Goal: Find specific page/section: Find specific page/section

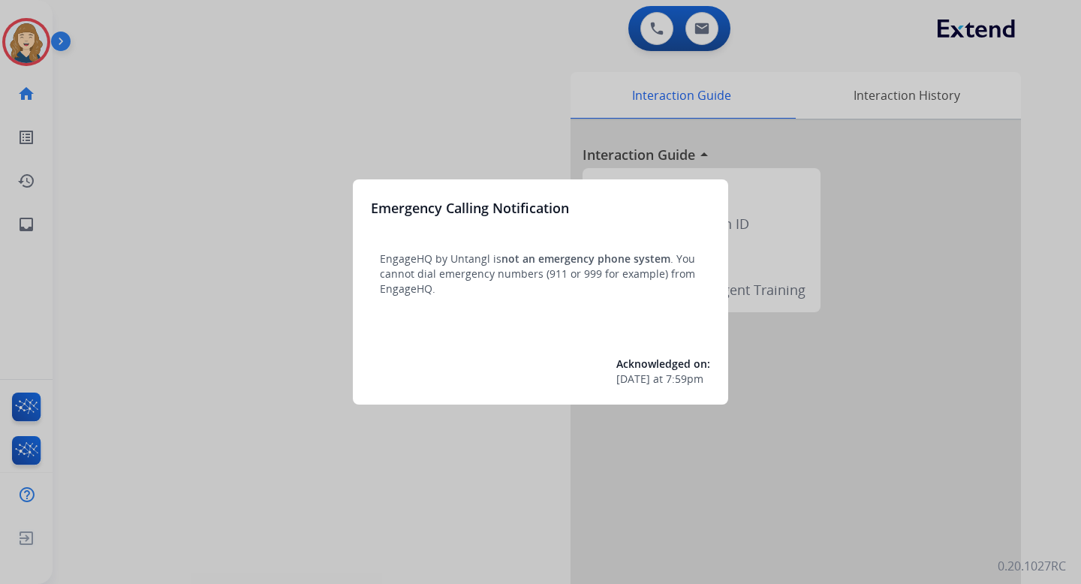
click at [247, 105] on div at bounding box center [540, 292] width 1081 height 584
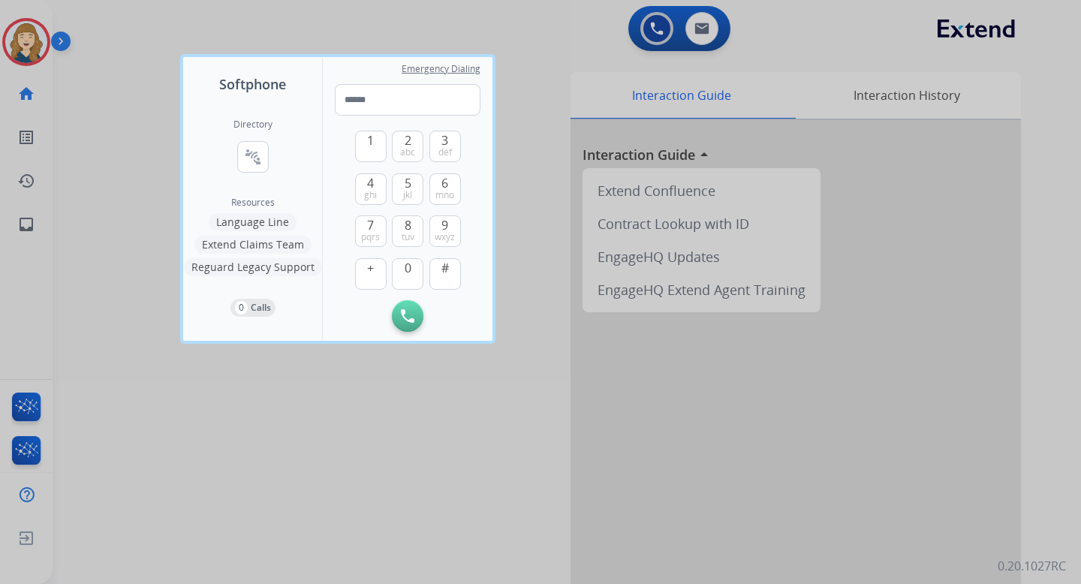
click at [125, 177] on div at bounding box center [540, 292] width 1081 height 584
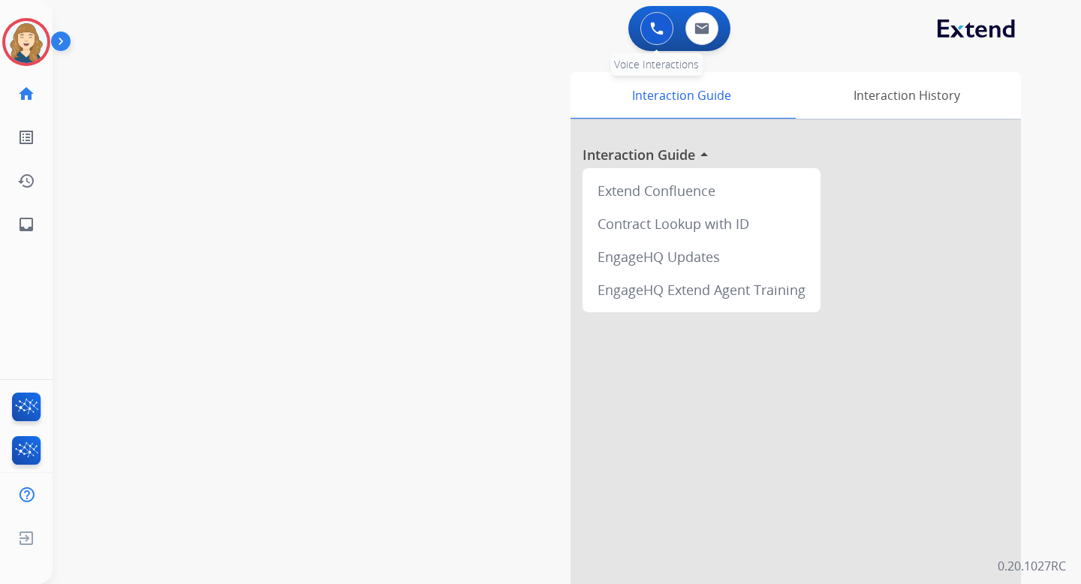
click at [660, 25] on img at bounding box center [657, 29] width 14 height 14
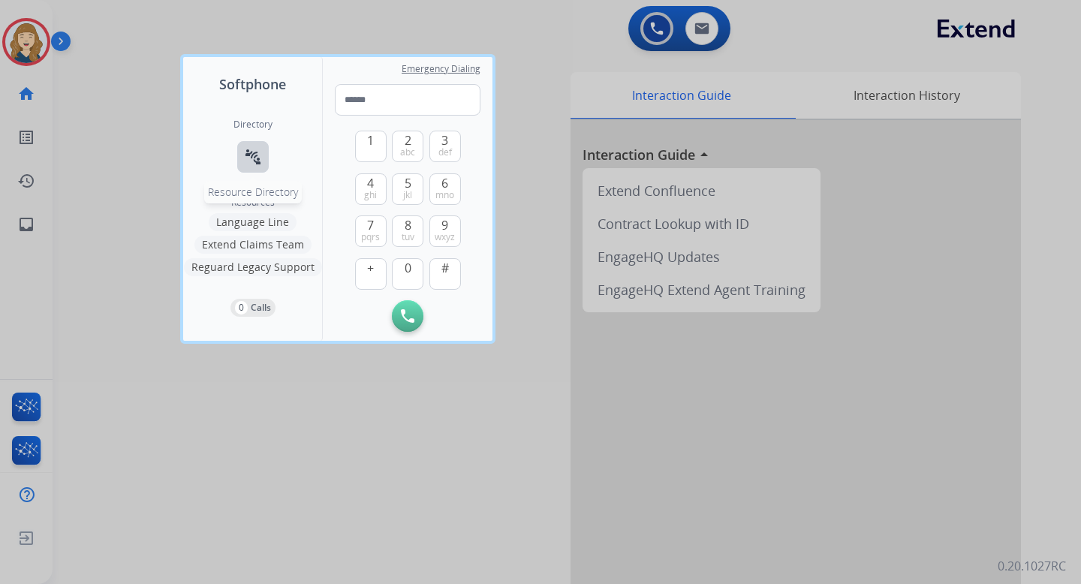
click at [244, 156] on mat-icon "connect_without_contact" at bounding box center [253, 157] width 18 height 18
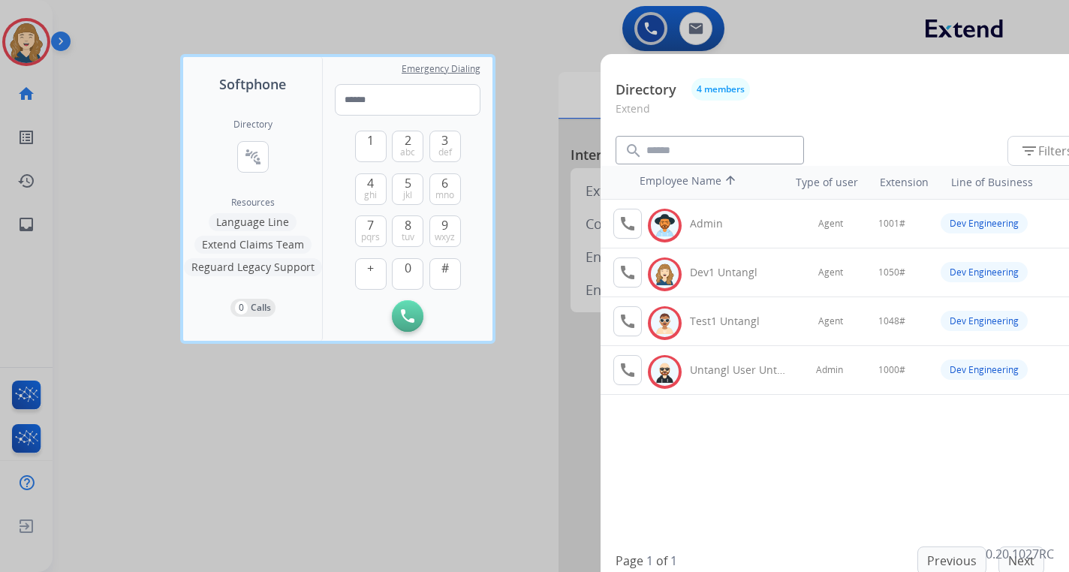
click at [564, 296] on div at bounding box center [534, 286] width 1069 height 572
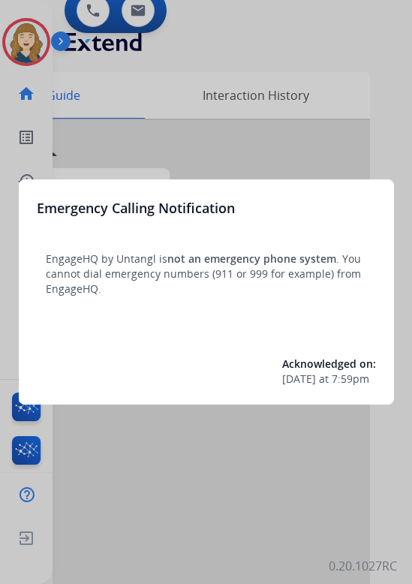
click at [346, 100] on div at bounding box center [206, 292] width 412 height 584
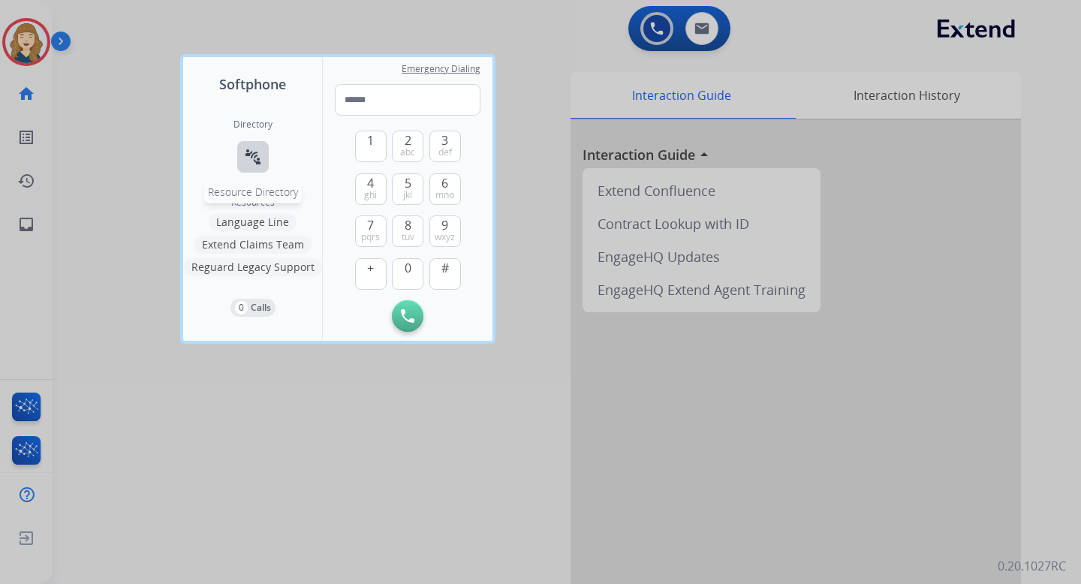
click at [264, 152] on button "connect_without_contact Resource Directory" at bounding box center [253, 157] width 32 height 32
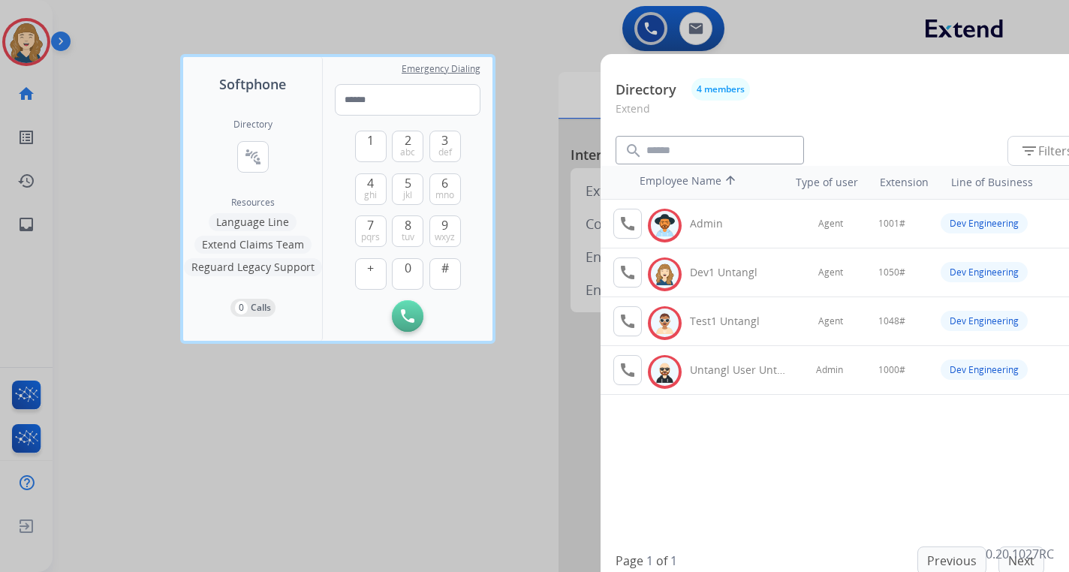
click at [411, 345] on div at bounding box center [534, 286] width 1069 height 572
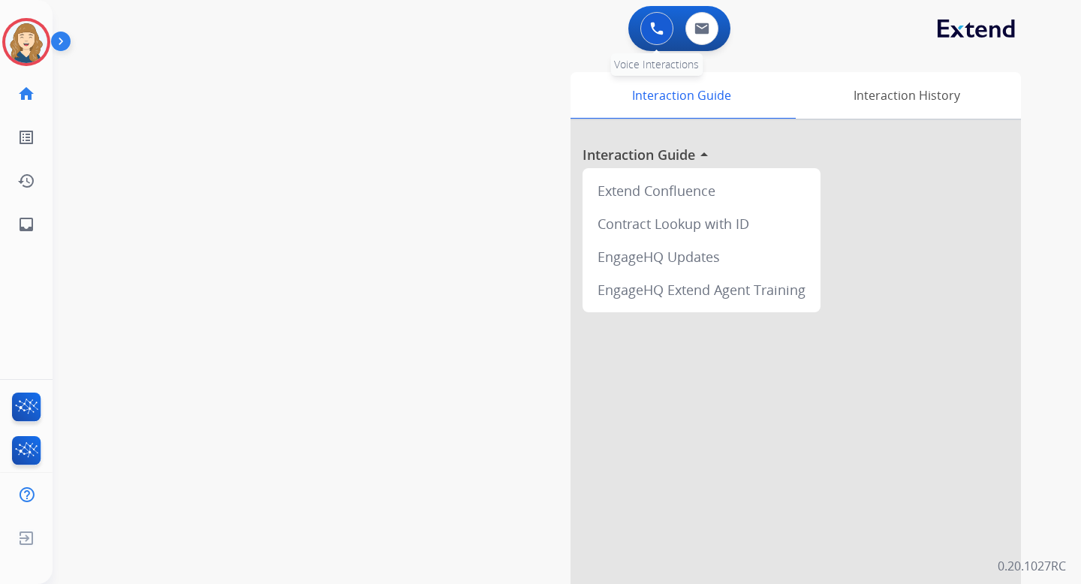
click at [411, 20] on button at bounding box center [656, 28] width 33 height 33
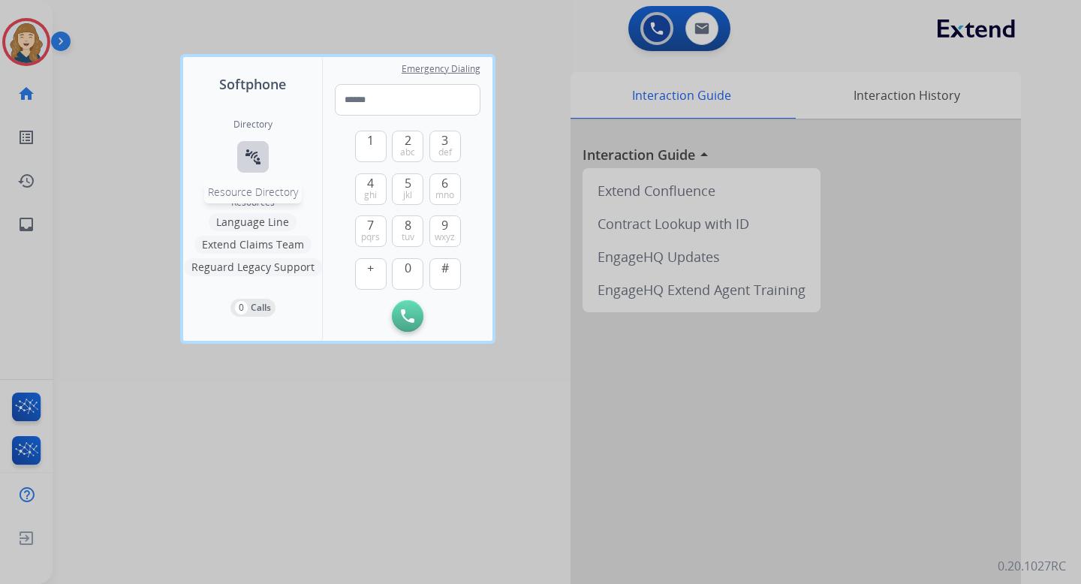
click at [258, 149] on mat-icon "connect_without_contact" at bounding box center [253, 157] width 18 height 18
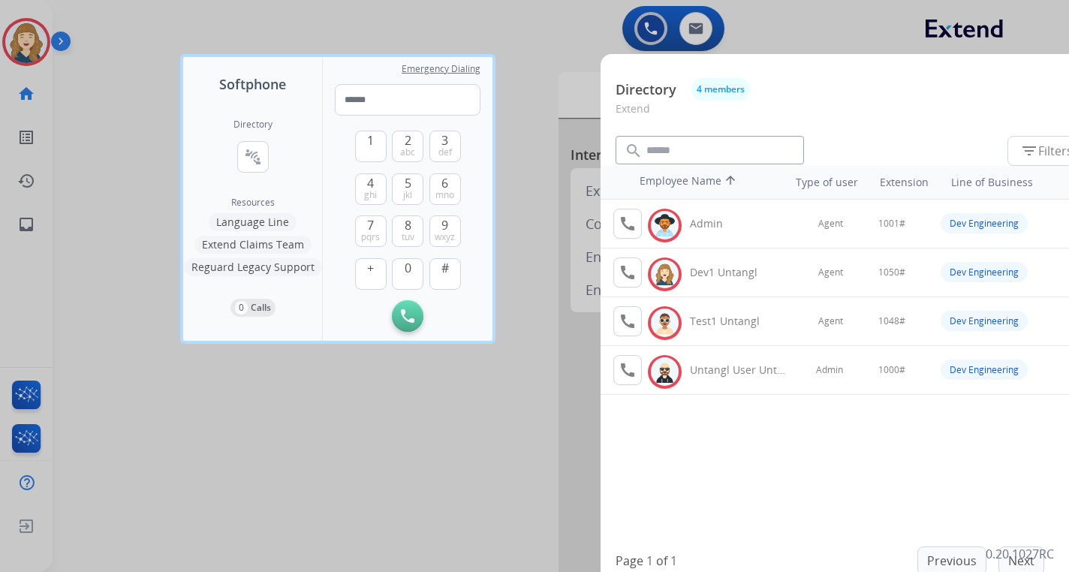
click at [411, 173] on div at bounding box center [534, 286] width 1069 height 572
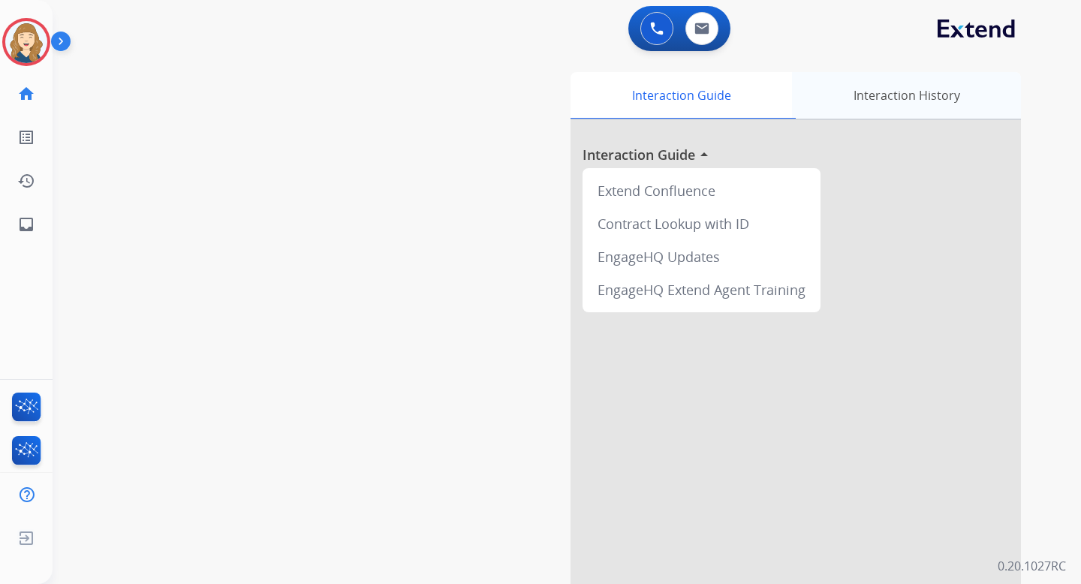
click at [411, 105] on div "Interaction History" at bounding box center [906, 95] width 229 height 47
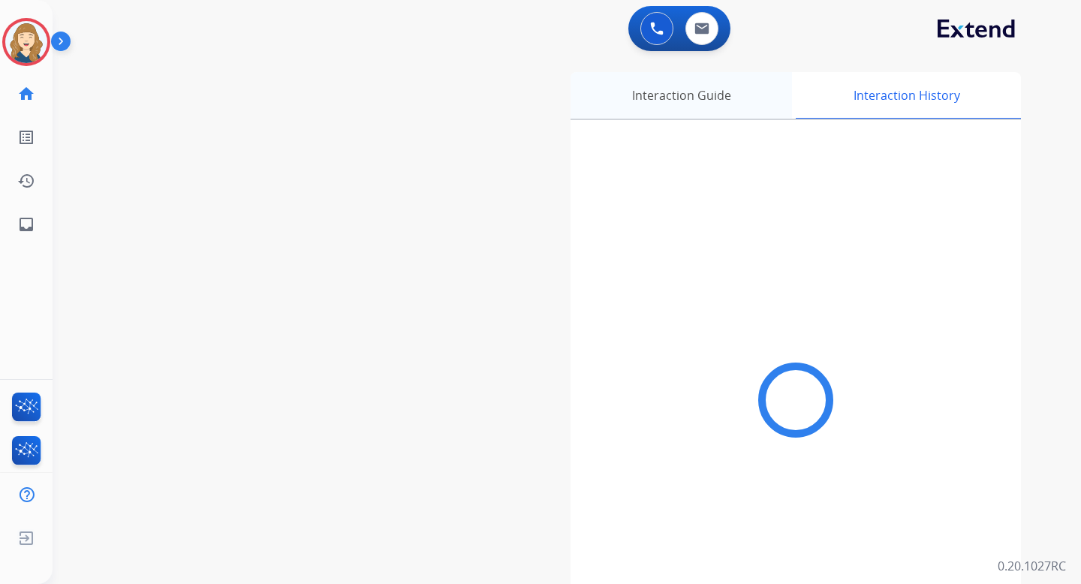
click at [411, 103] on div "Interaction Guide" at bounding box center [681, 95] width 221 height 47
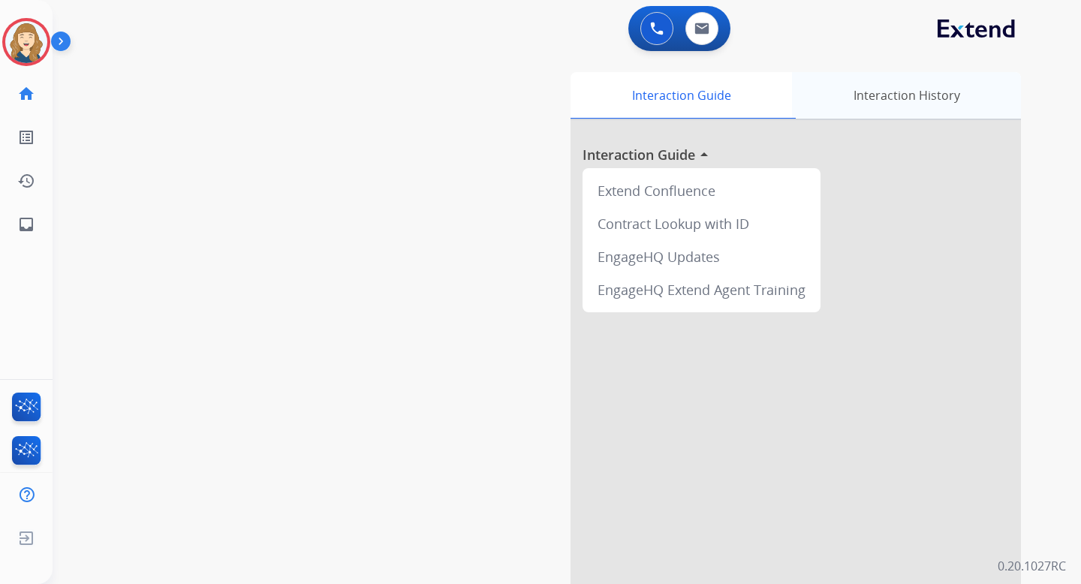
click at [411, 110] on div "Interaction History" at bounding box center [906, 95] width 229 height 47
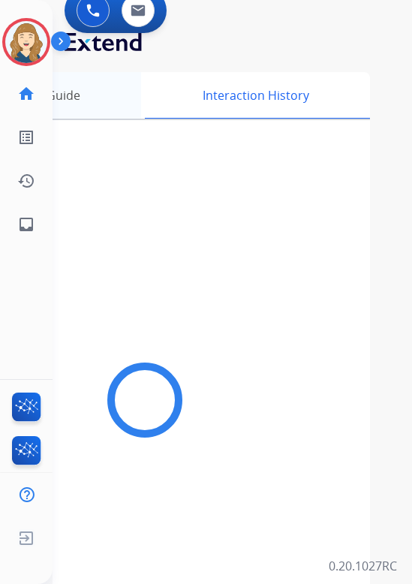
click at [74, 112] on div "Interaction Guide" at bounding box center [30, 95] width 221 height 47
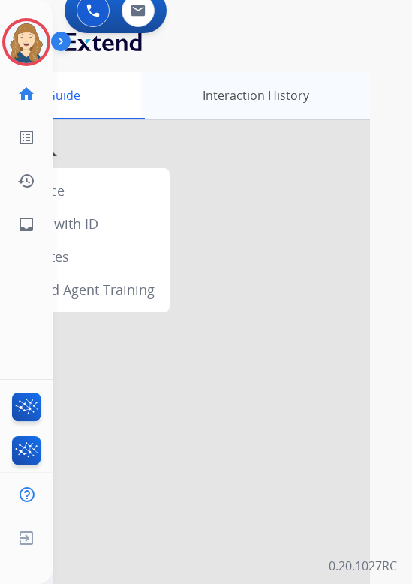
click at [233, 112] on div "Interaction History" at bounding box center [255, 95] width 229 height 47
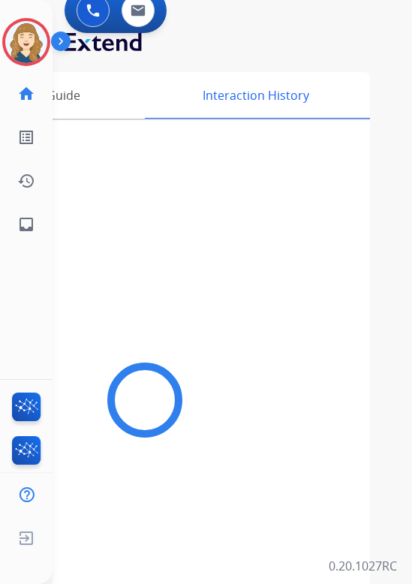
scroll to position [96, 0]
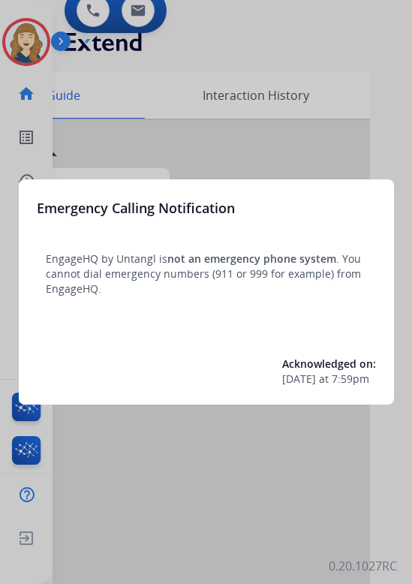
click at [297, 429] on div at bounding box center [206, 292] width 412 height 584
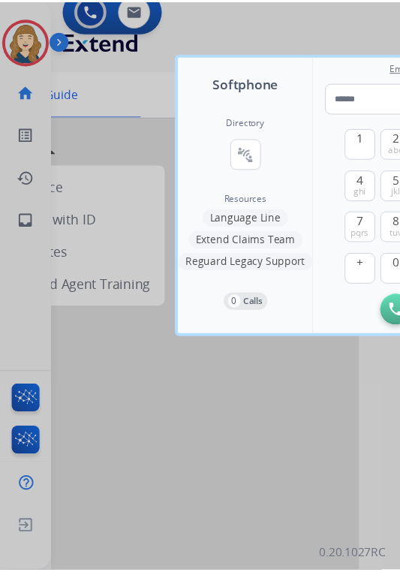
scroll to position [0, 80]
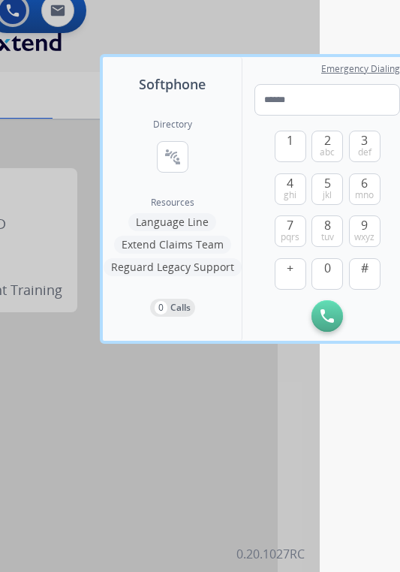
click at [261, 385] on div at bounding box center [120, 286] width 400 height 572
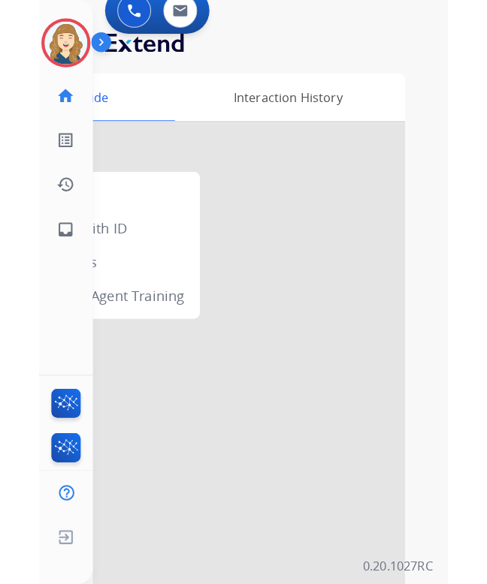
scroll to position [0, 0]
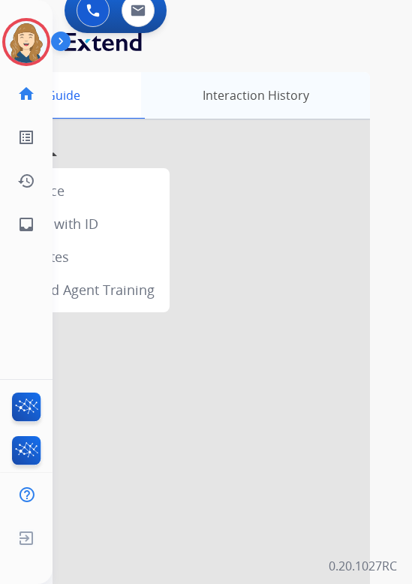
click at [261, 107] on div "Interaction History" at bounding box center [255, 95] width 229 height 47
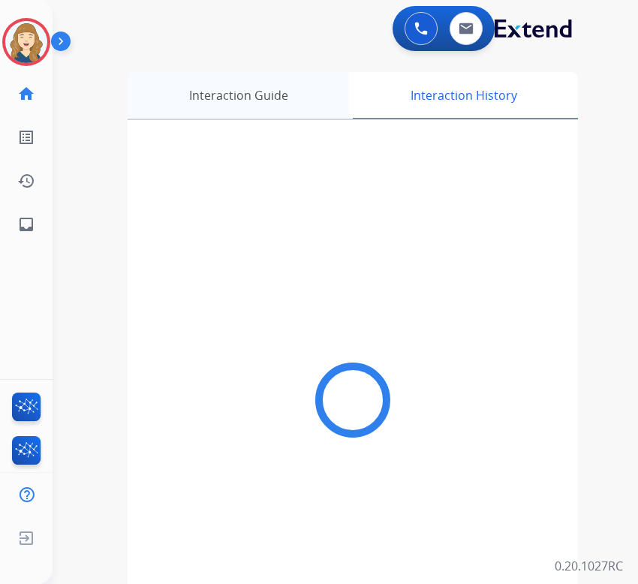
click at [276, 110] on div "Interaction Guide" at bounding box center [238, 95] width 221 height 47
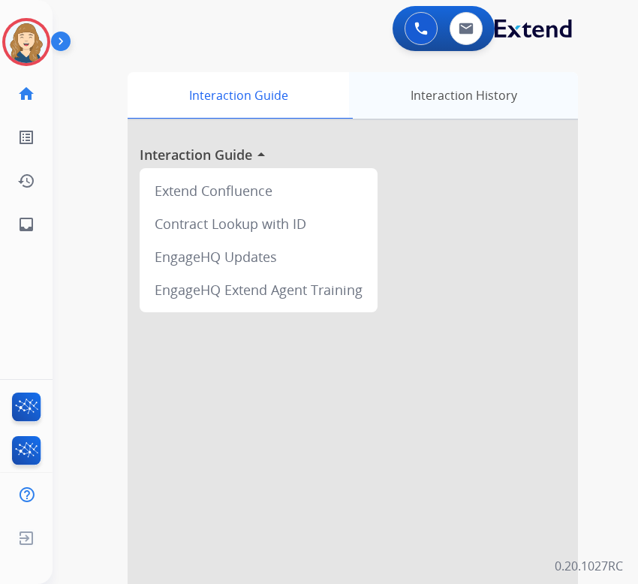
click at [411, 94] on div "Interaction History" at bounding box center [463, 95] width 229 height 47
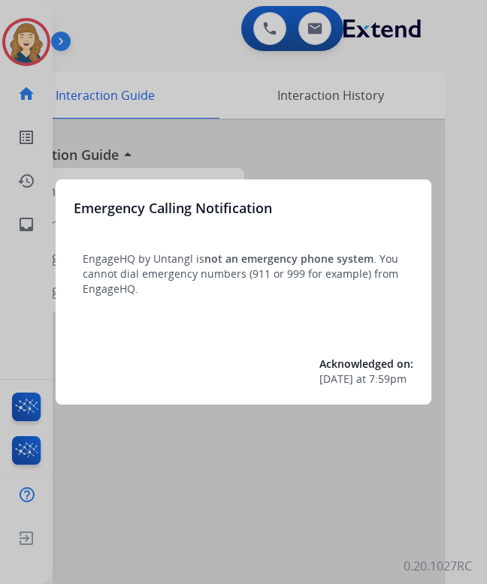
click at [324, 131] on div at bounding box center [243, 292] width 487 height 584
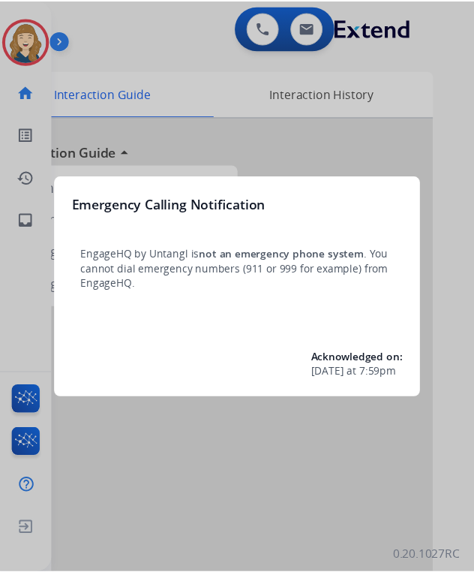
scroll to position [0, 6]
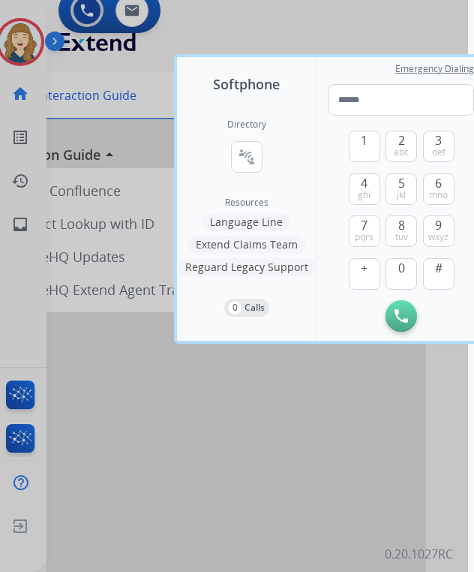
click at [318, 432] on div at bounding box center [231, 286] width 474 height 572
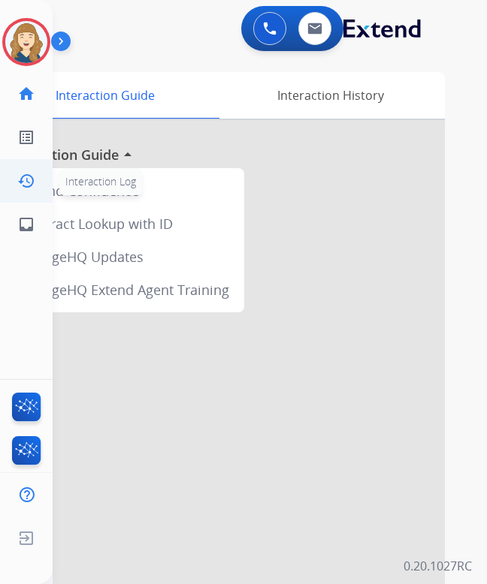
click at [24, 173] on mat-icon "history" at bounding box center [26, 181] width 18 height 18
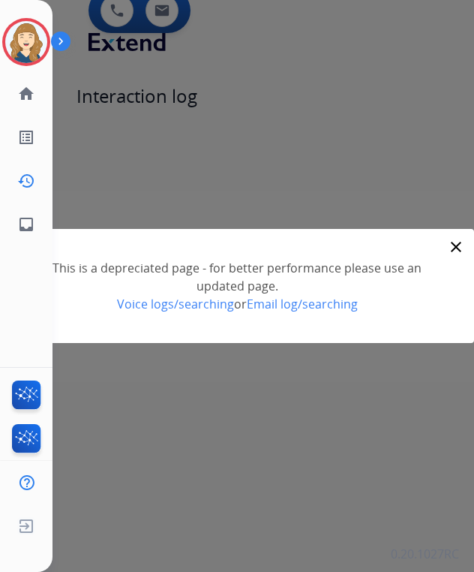
click at [453, 243] on mat-icon "close" at bounding box center [456, 247] width 18 height 18
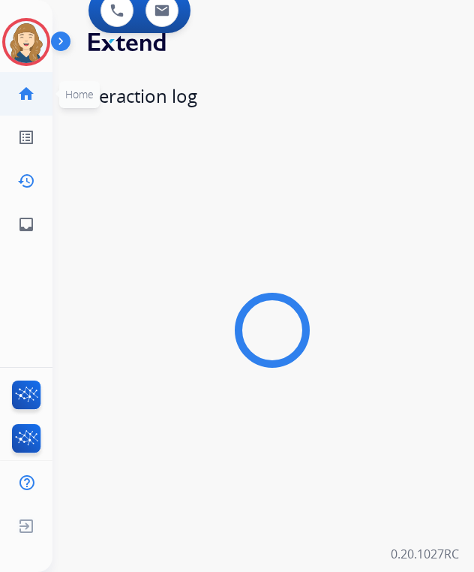
click at [35, 89] on link "home Home" at bounding box center [26, 94] width 42 height 42
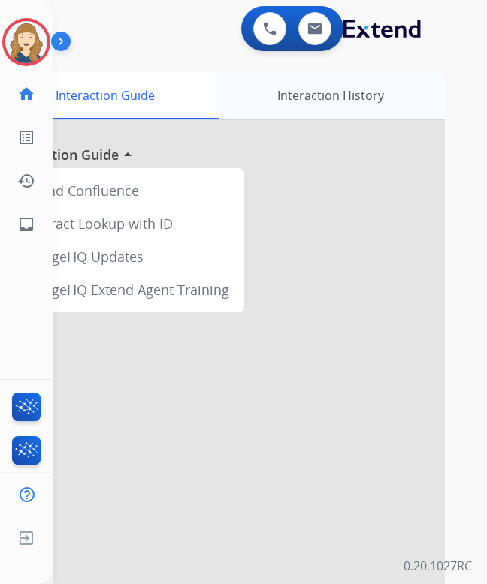
click at [330, 107] on div "Interaction History" at bounding box center [329, 95] width 229 height 47
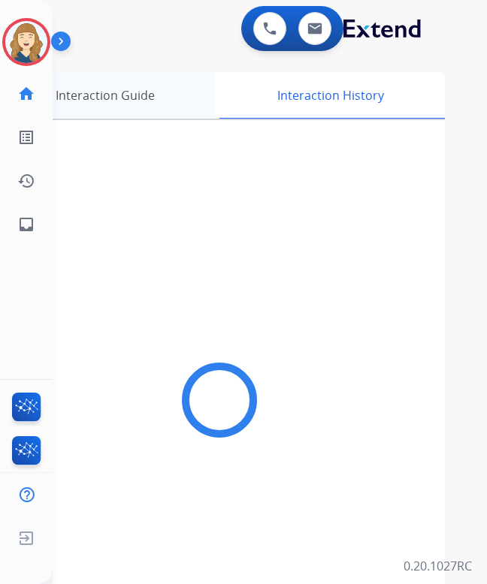
click at [137, 92] on div "Interaction Guide" at bounding box center [104, 95] width 221 height 47
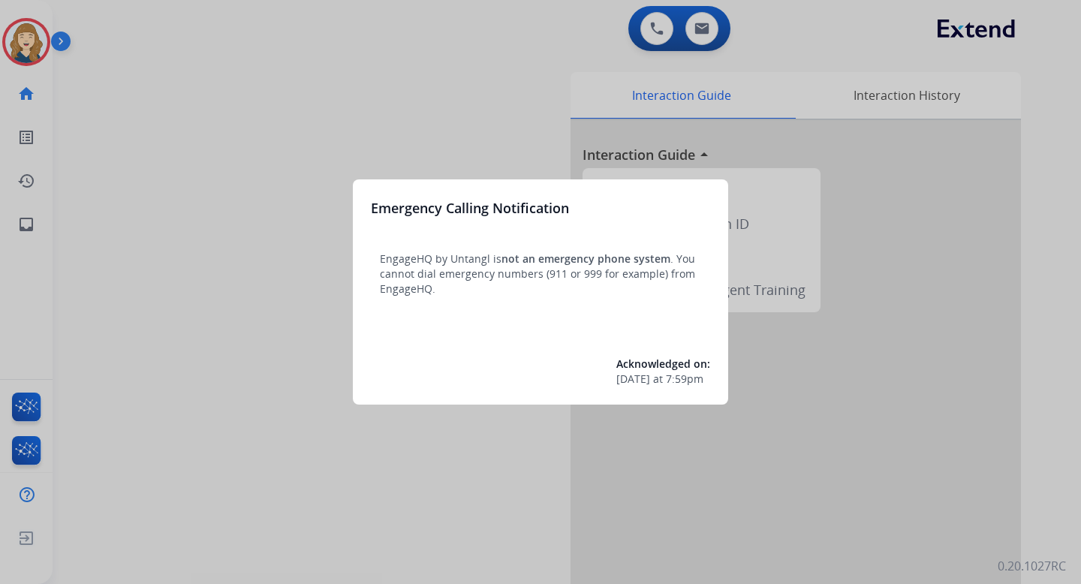
click at [198, 171] on div at bounding box center [540, 292] width 1081 height 584
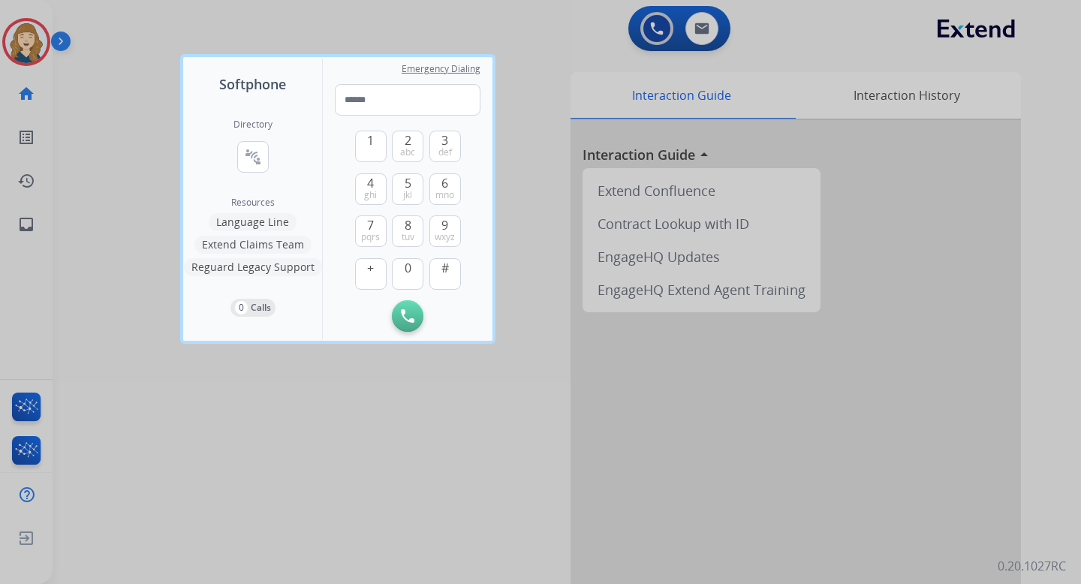
click at [125, 176] on div at bounding box center [540, 292] width 1081 height 584
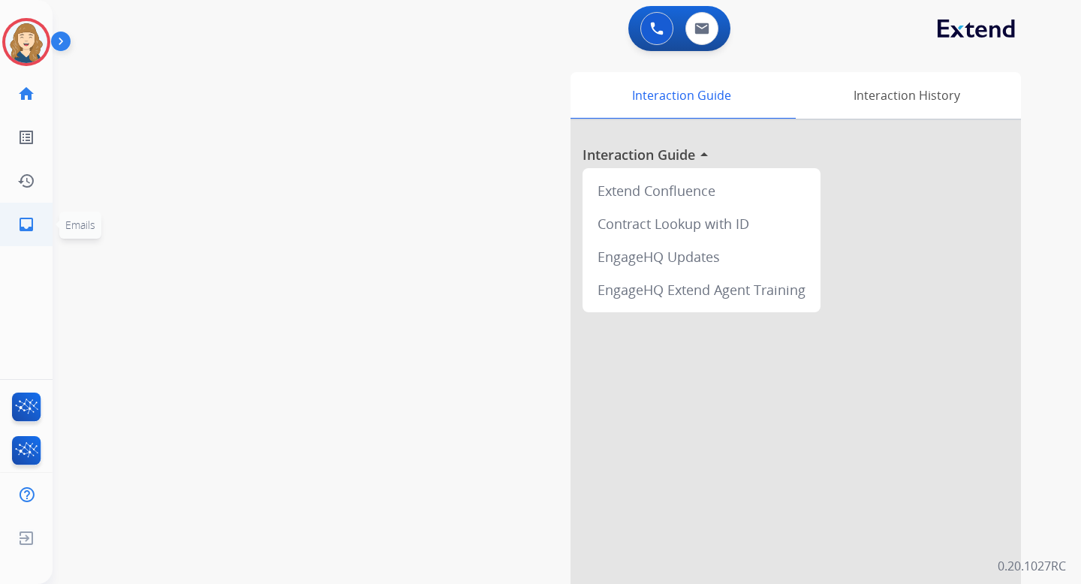
click at [23, 227] on mat-icon "inbox" at bounding box center [26, 224] width 18 height 18
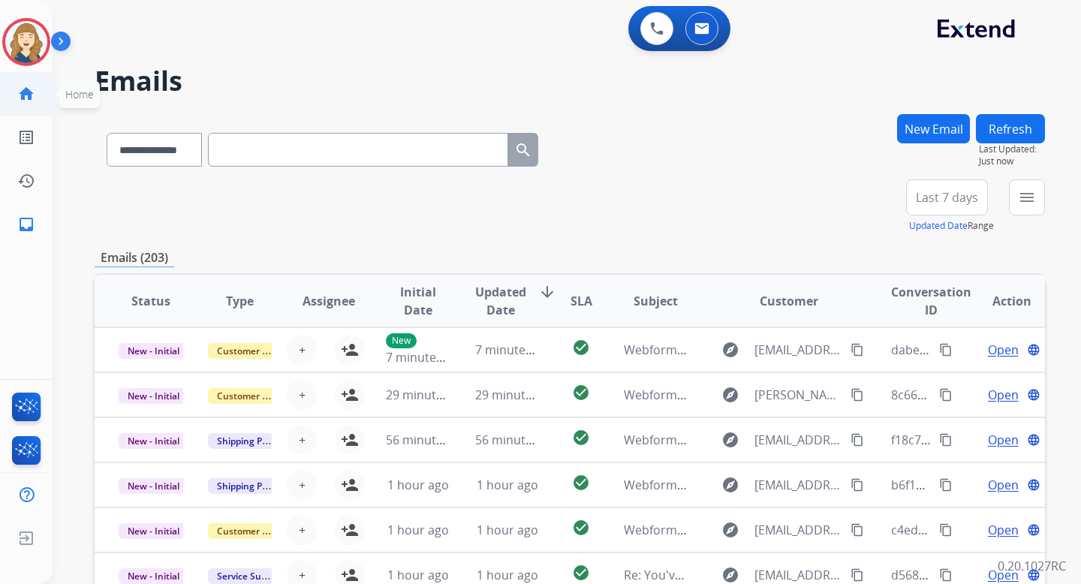
click at [34, 107] on link "home Home" at bounding box center [26, 94] width 42 height 42
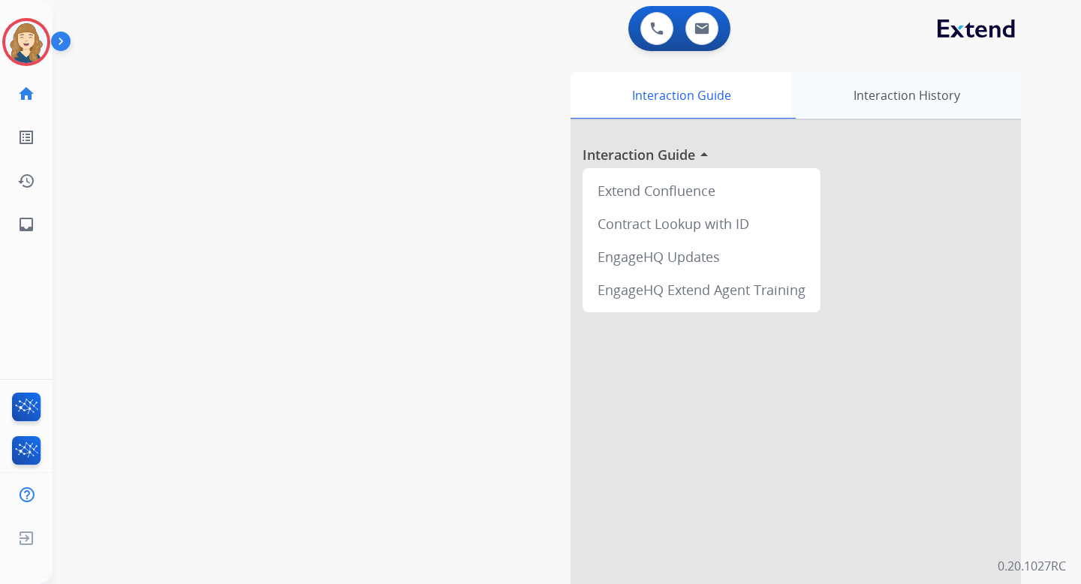
click at [883, 92] on div "Interaction History" at bounding box center [906, 95] width 229 height 47
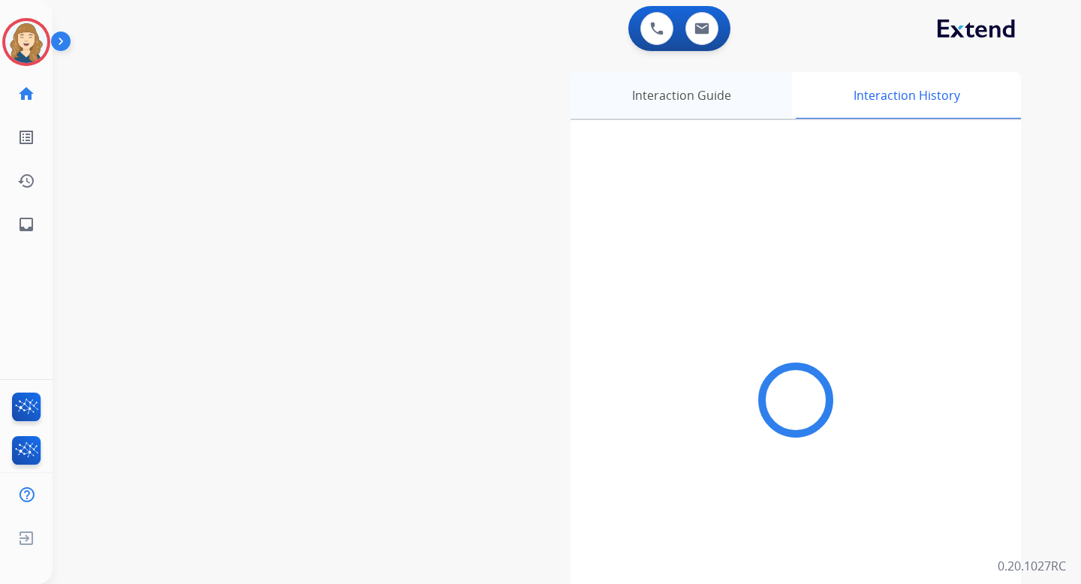
click at [740, 98] on div "Interaction Guide" at bounding box center [681, 95] width 221 height 47
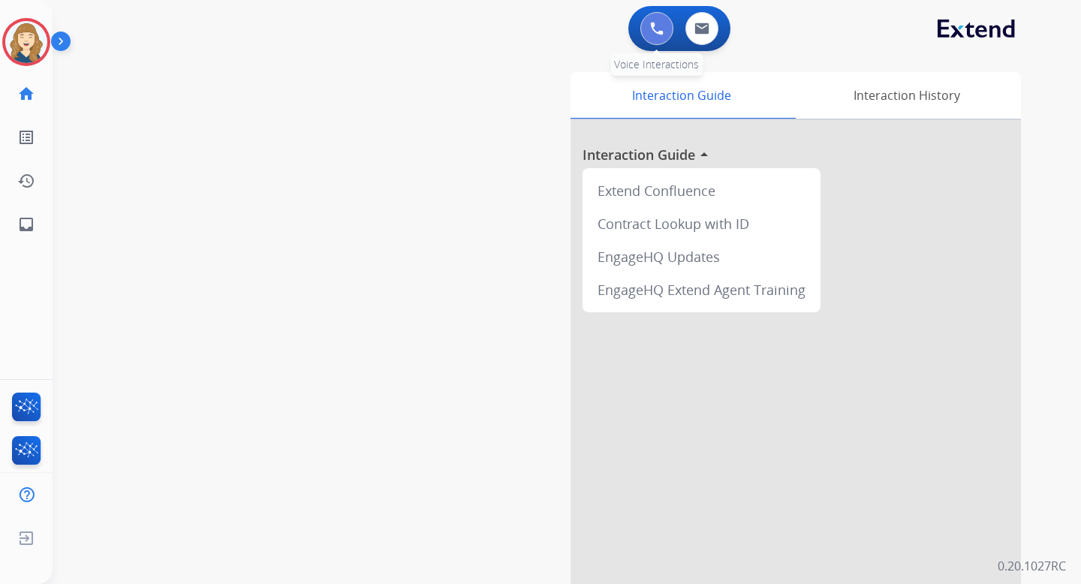
click at [660, 32] on img at bounding box center [657, 29] width 14 height 14
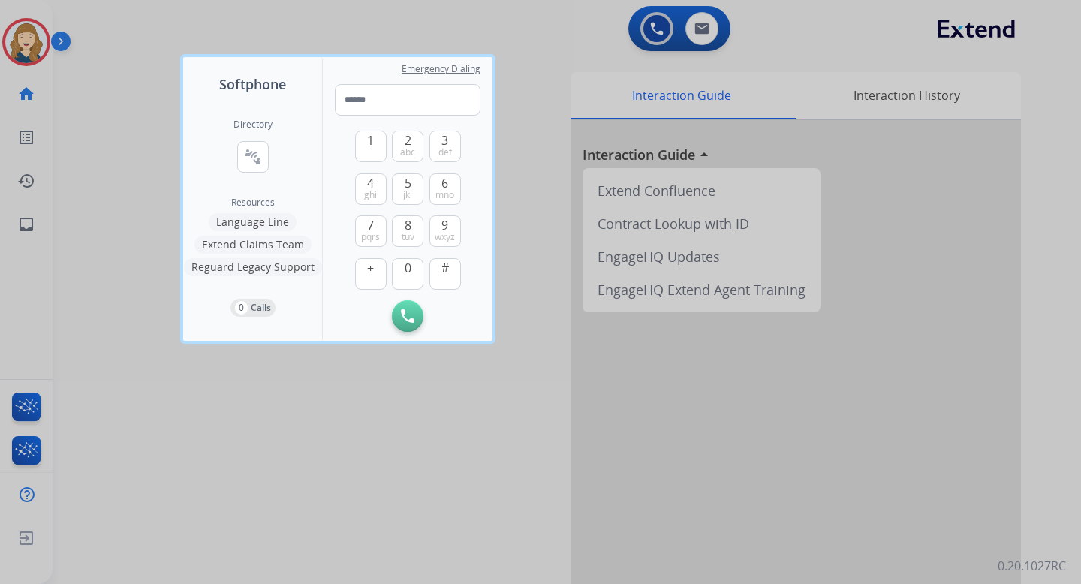
click at [514, 101] on div at bounding box center [540, 292] width 1081 height 584
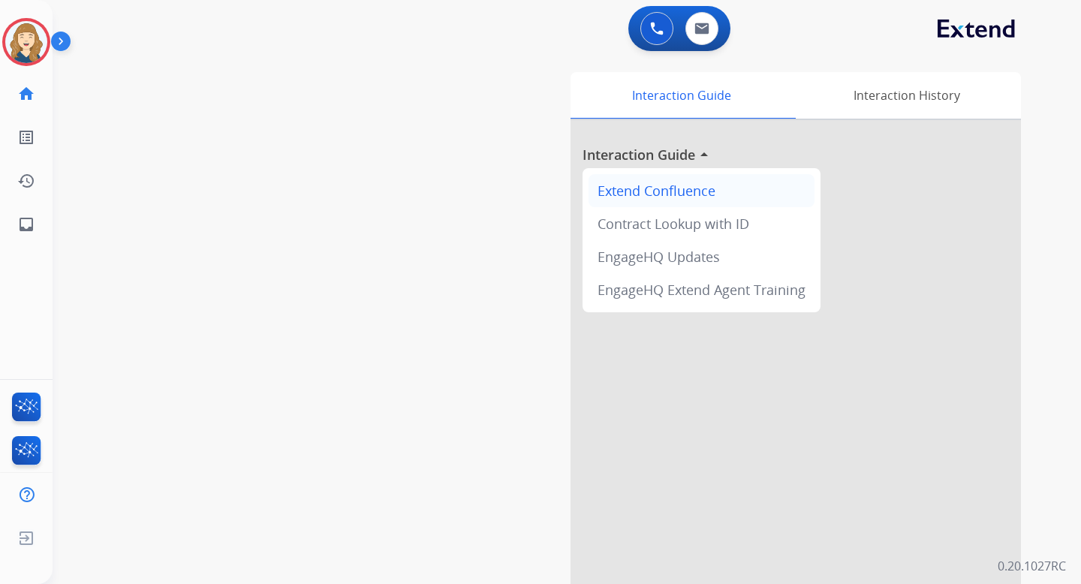
click at [632, 190] on div "Extend Confluence" at bounding box center [702, 190] width 226 height 33
click at [682, 149] on div at bounding box center [796, 400] width 450 height 560
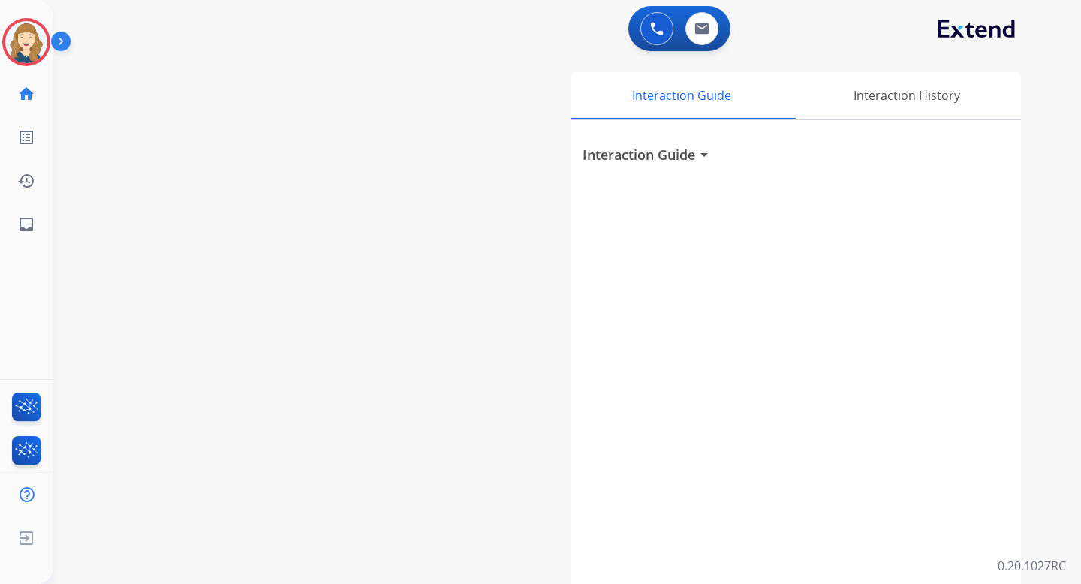
click at [683, 149] on h3 "Interaction Guide" at bounding box center [639, 154] width 113 height 21
